Goal: Task Accomplishment & Management: Use online tool/utility

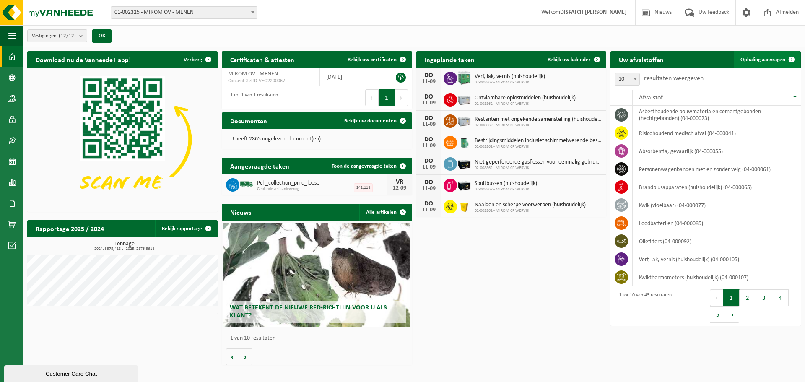
click at [766, 66] on link "Ophaling aanvragen" at bounding box center [767, 59] width 66 height 17
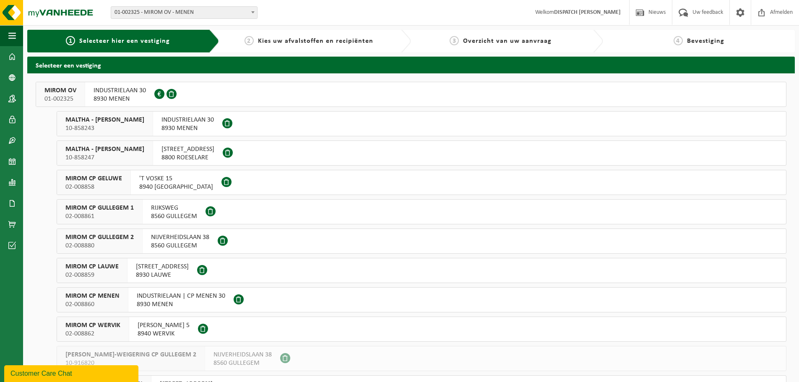
click at [71, 92] on span "MIROM OV" at bounding box center [60, 90] width 32 height 8
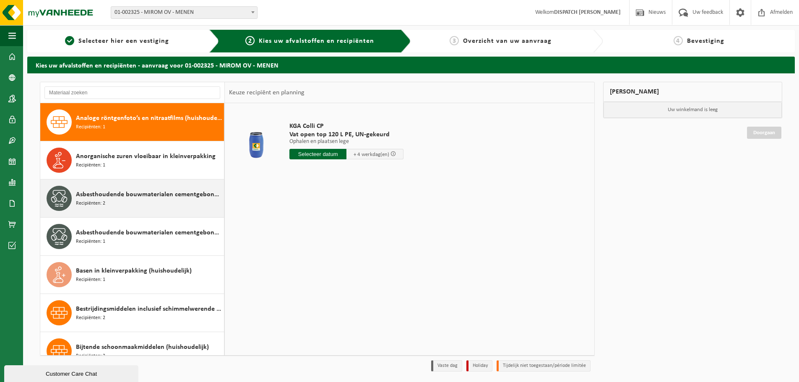
click at [123, 211] on div "Asbesthoudende bouwmaterialen cementgebonden (hechtgebonden) Recipiënten: 2" at bounding box center [132, 199] width 184 height 38
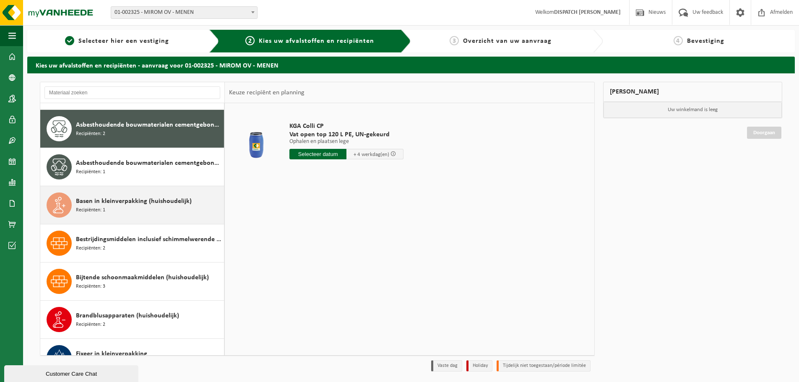
scroll to position [76, 0]
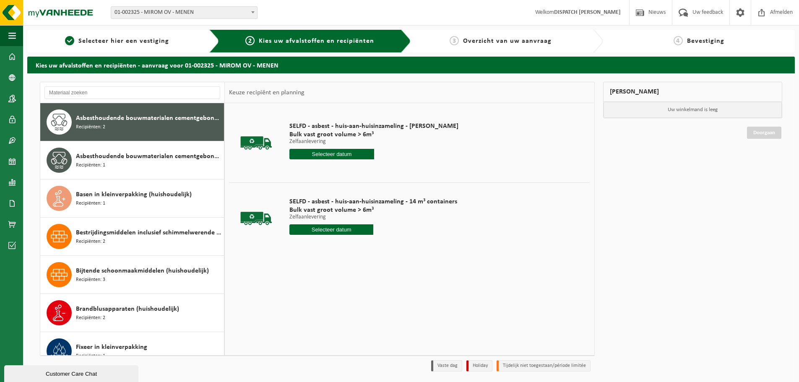
click at [313, 156] on input "text" at bounding box center [331, 154] width 85 height 10
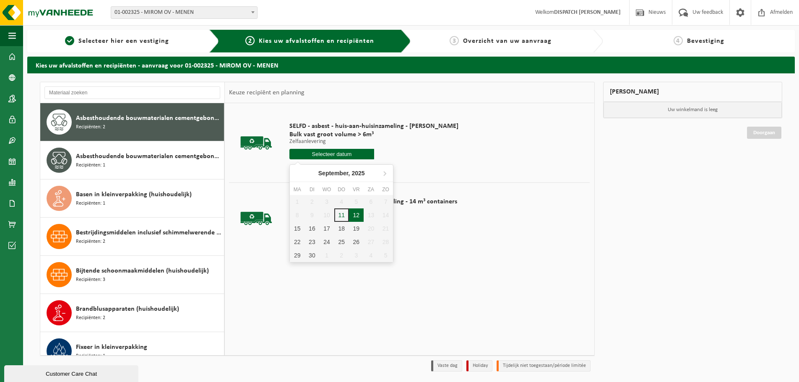
click at [353, 214] on div "12" at bounding box center [356, 214] width 15 height 13
type input "Van 2025-09-12"
type input "2025-09-12"
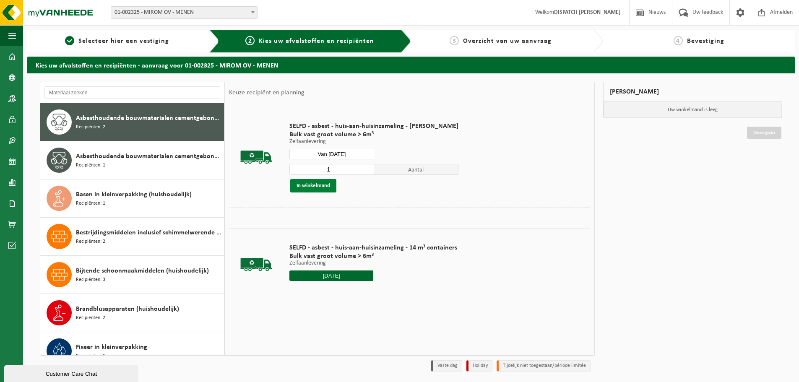
click at [316, 188] on button "In winkelmand" at bounding box center [313, 185] width 46 height 13
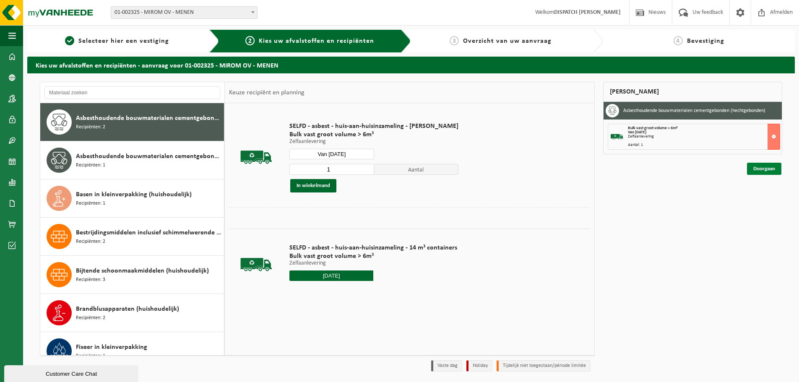
click at [756, 169] on link "Doorgaan" at bounding box center [764, 169] width 34 height 12
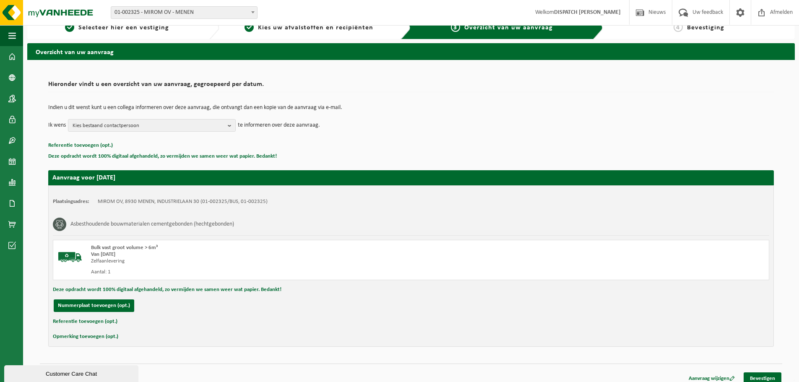
scroll to position [21, 0]
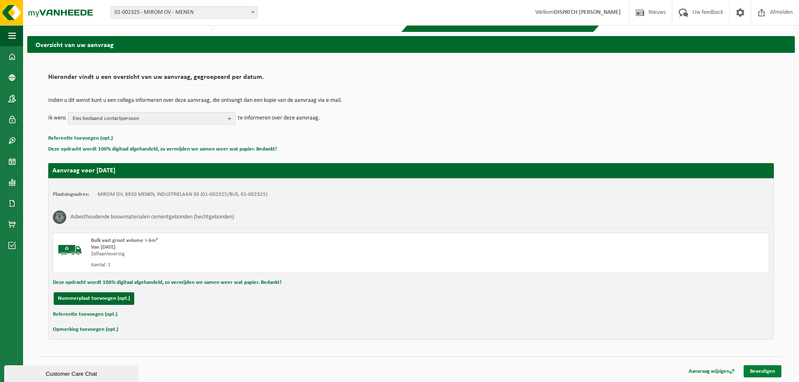
click at [768, 371] on link "Bevestigen" at bounding box center [763, 371] width 38 height 12
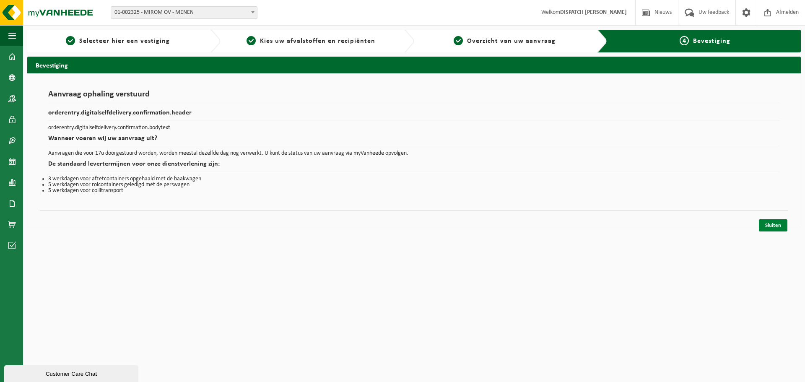
click at [774, 224] on link "Sluiten" at bounding box center [773, 225] width 29 height 12
